Goal: Task Accomplishment & Management: Manage account settings

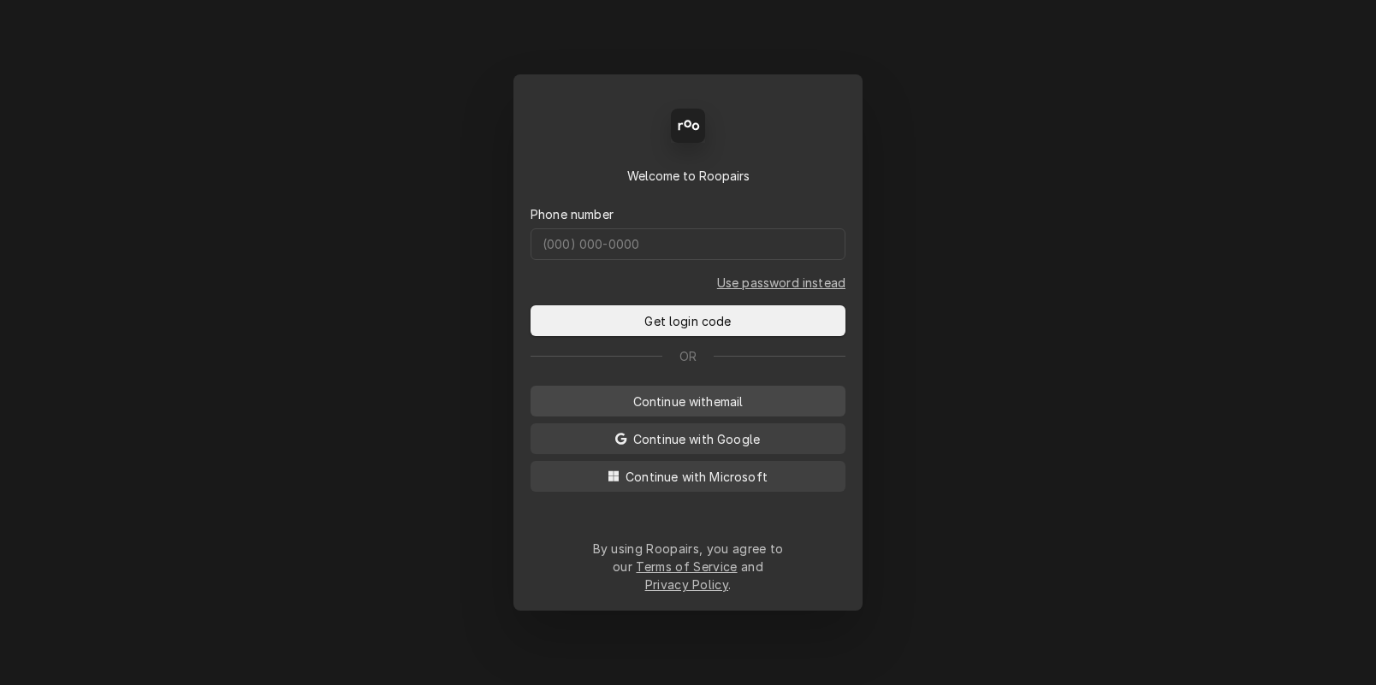
click at [705, 411] on span "Continue with email" at bounding box center [688, 402] width 117 height 18
click at [613, 255] on input "Dynamic Content Wrapper" at bounding box center [687, 244] width 315 height 32
type input "dstewart.red@yahoo.com"
click at [530, 305] on button "Get login code" at bounding box center [687, 320] width 315 height 31
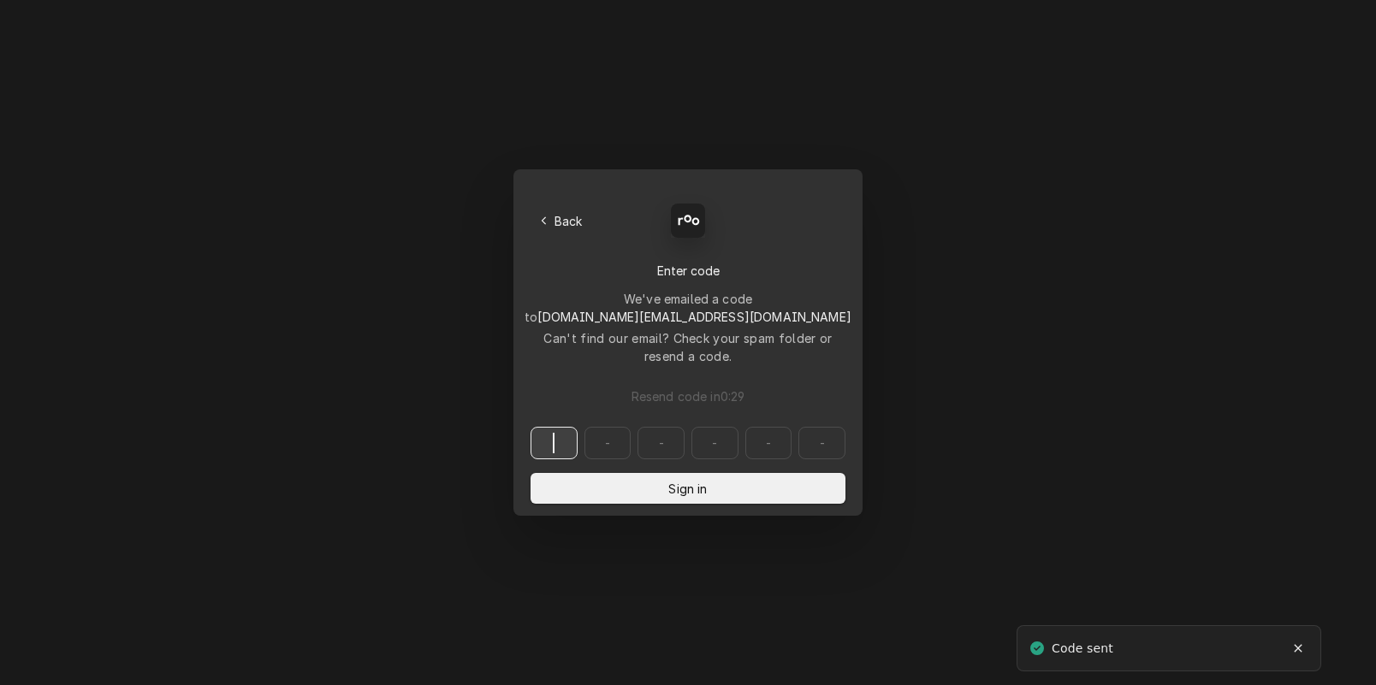
click at [557, 427] on input "Dynamic Content Wrapper" at bounding box center [687, 443] width 315 height 33
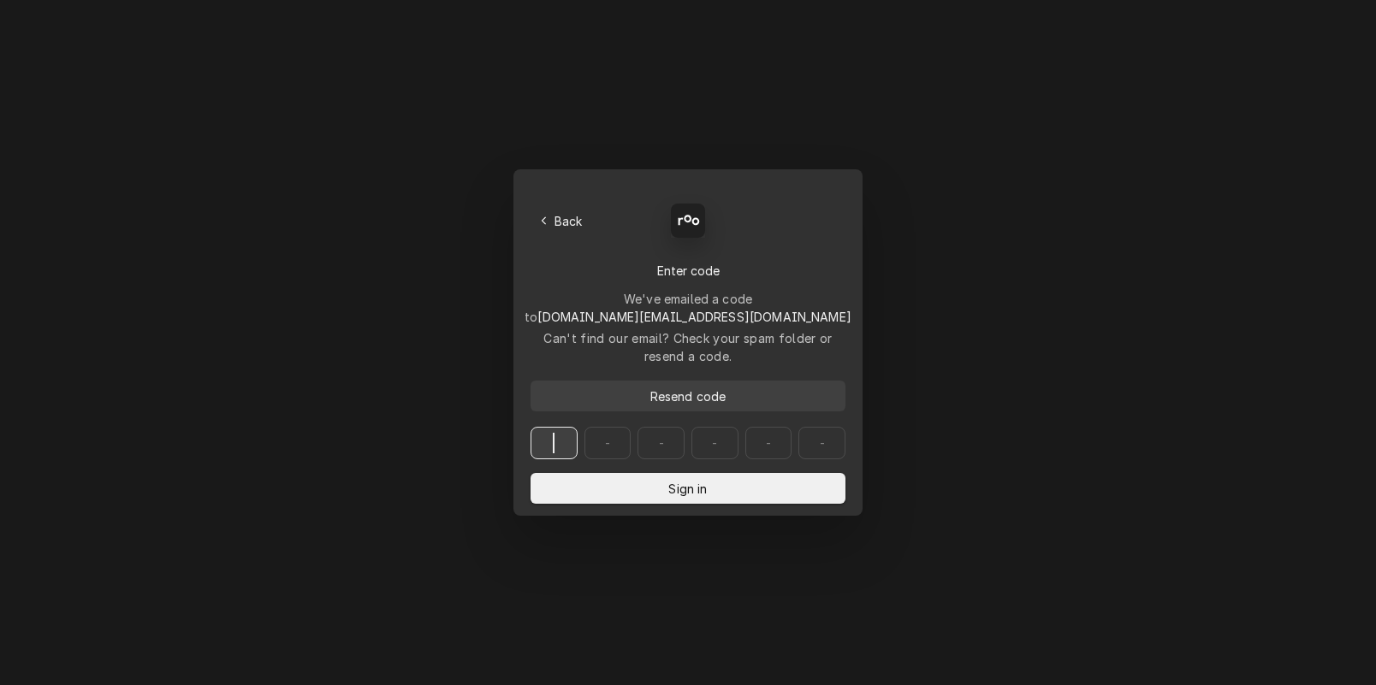
click at [696, 388] on span "Resend code" at bounding box center [688, 397] width 83 height 18
click at [979, 425] on div "Back Enter code Welcome to Roopairs We've emailed a code to dstewart.red@yahoo.…" at bounding box center [688, 342] width 1376 height 685
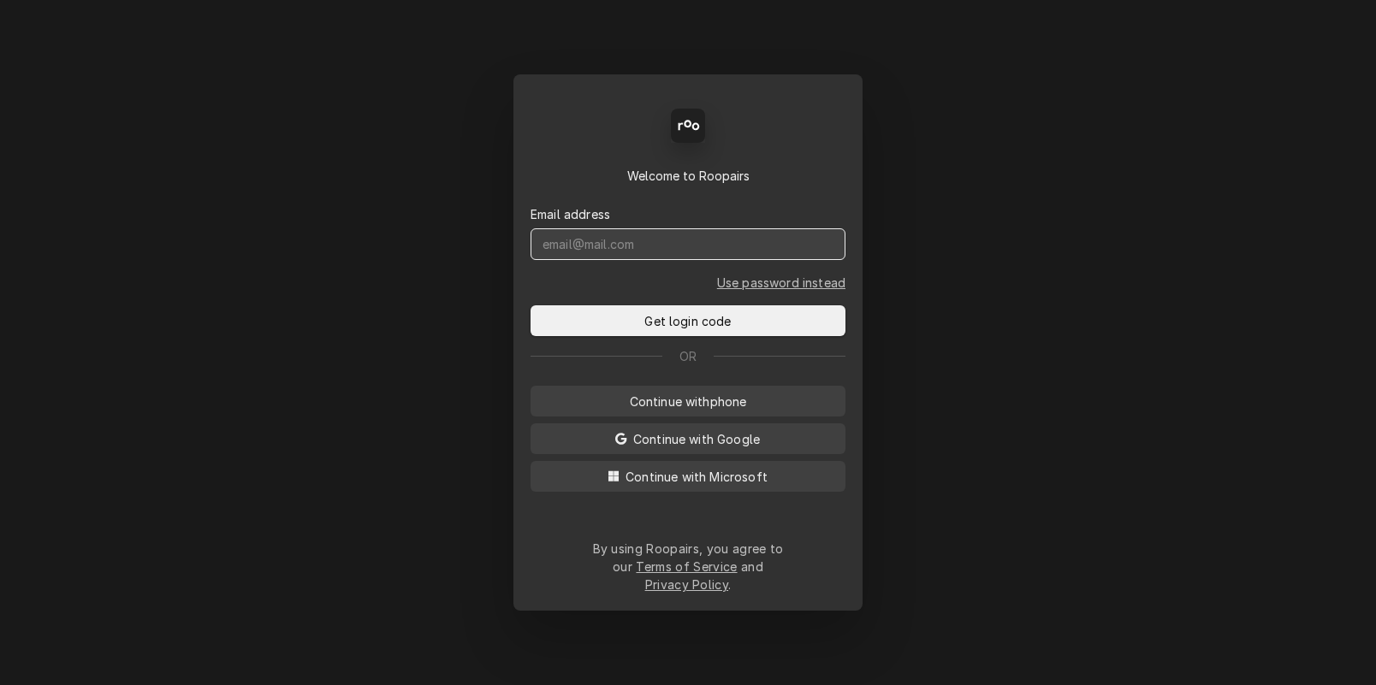
click at [624, 260] on input "Dynamic Content Wrapper" at bounding box center [687, 244] width 315 height 32
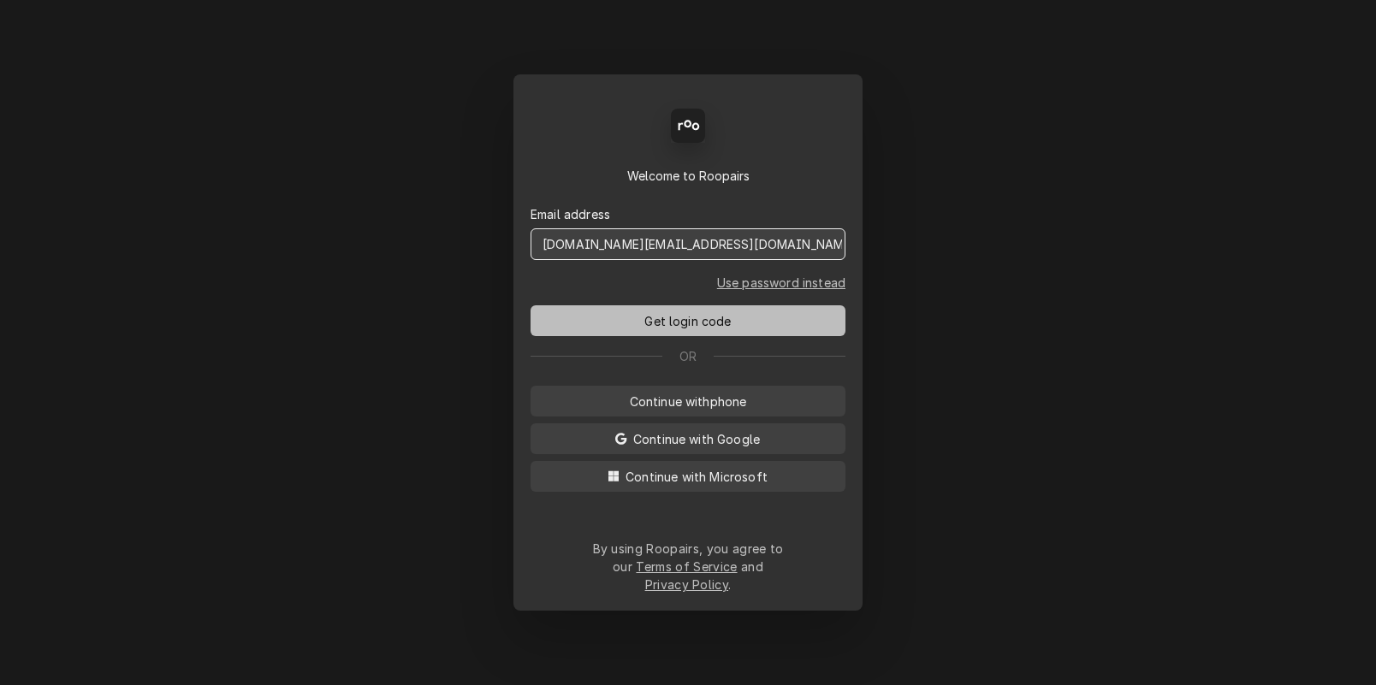
type input "[DOMAIN_NAME][EMAIL_ADDRESS][DOMAIN_NAME]"
click at [600, 336] on button "Get login code" at bounding box center [687, 320] width 315 height 31
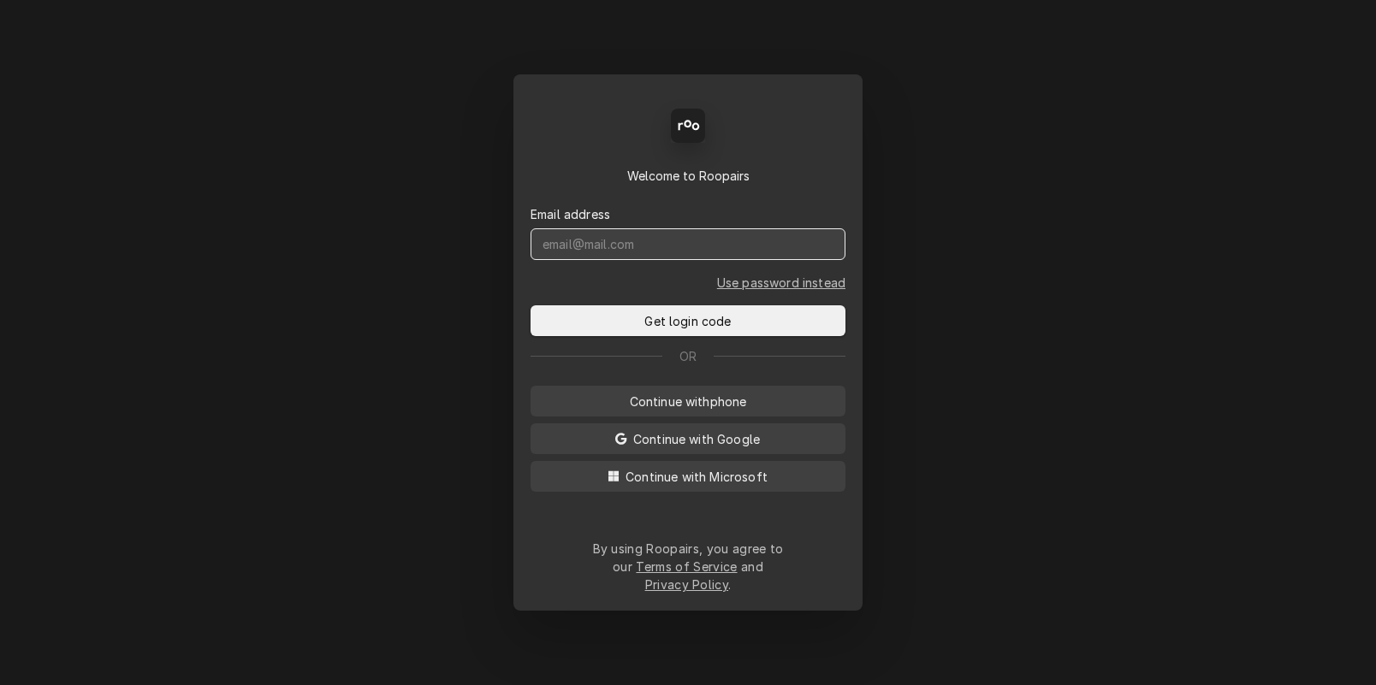
click at [754, 260] on input "Dynamic Content Wrapper" at bounding box center [687, 244] width 315 height 32
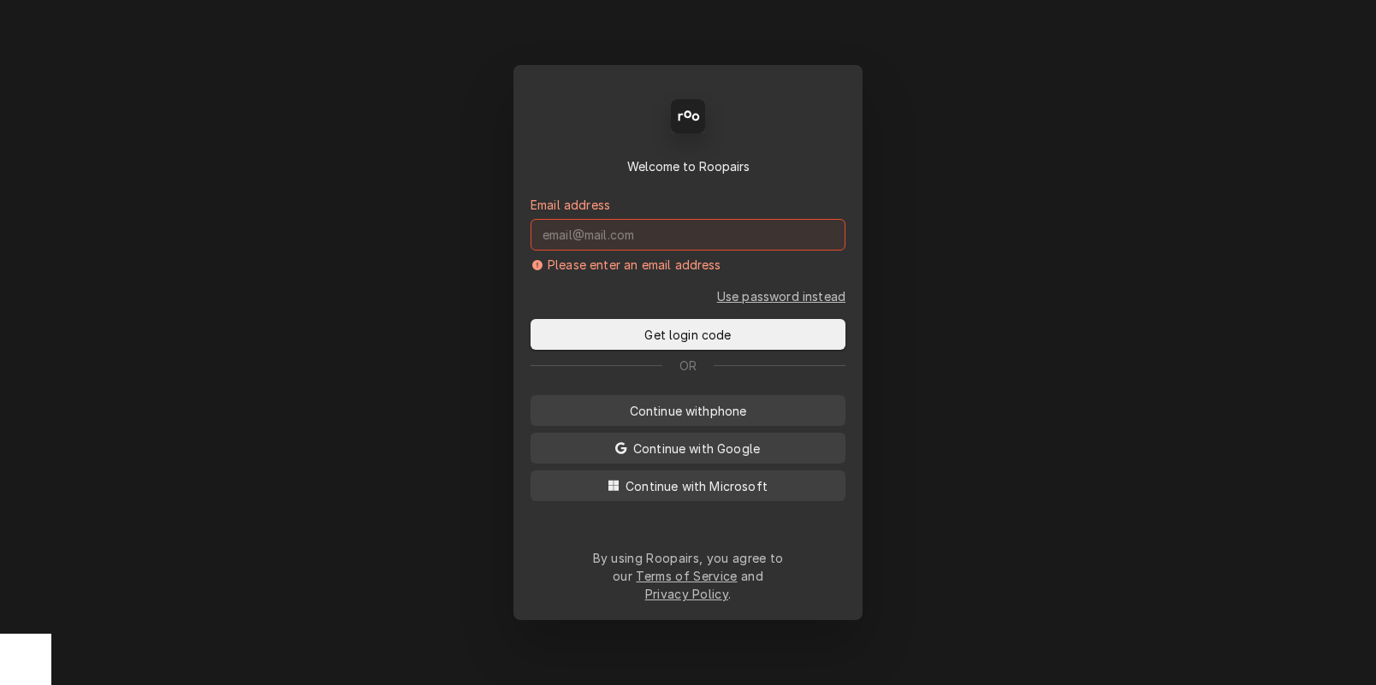
drag, startPoint x: 969, startPoint y: 316, endPoint x: 962, endPoint y: 320, distance: 8.8
click at [969, 316] on div "Back Enter code Welcome to Roopairs Email address Please enter an email address…" at bounding box center [688, 342] width 1376 height 685
click at [226, 203] on div "Back Enter code Welcome to Roopairs Email address Please enter an email address…" at bounding box center [688, 342] width 1376 height 685
